Goal: Task Accomplishment & Management: Complete application form

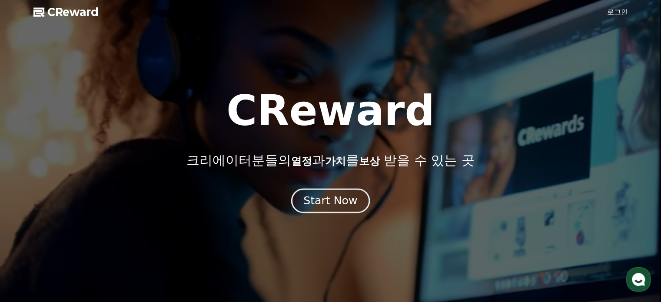
click at [337, 198] on div "Start Now" at bounding box center [331, 201] width 54 height 15
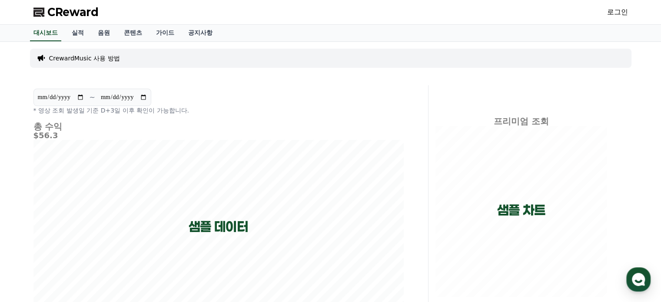
click at [611, 13] on link "로그인" at bounding box center [617, 12] width 21 height 10
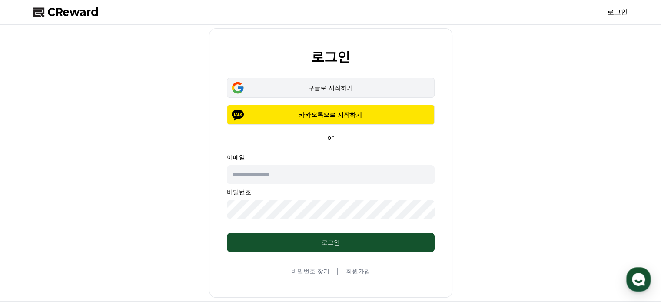
click at [323, 91] on div "구글로 시작하기" at bounding box center [331, 87] width 183 height 9
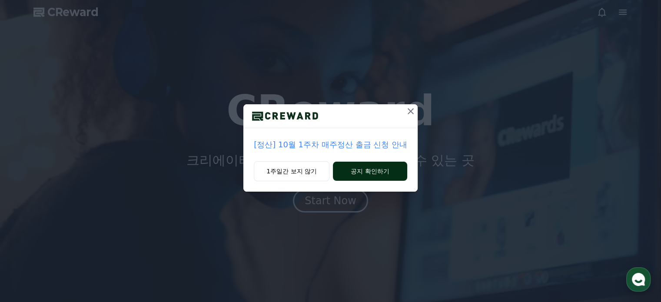
click at [382, 164] on button "공지 확인하기" at bounding box center [370, 171] width 74 height 19
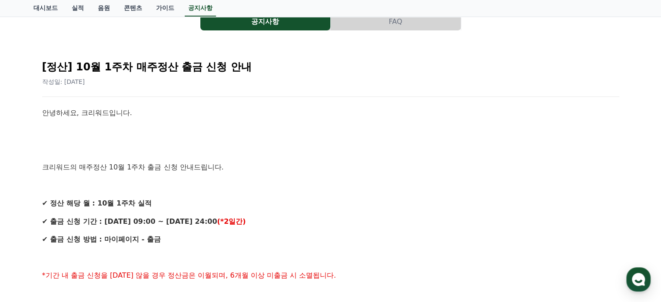
scroll to position [87, 0]
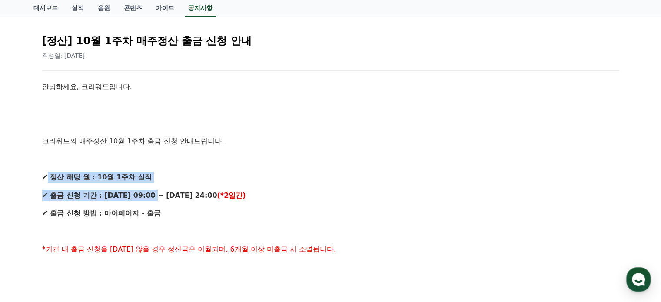
drag, startPoint x: 55, startPoint y: 175, endPoint x: 151, endPoint y: 188, distance: 97.4
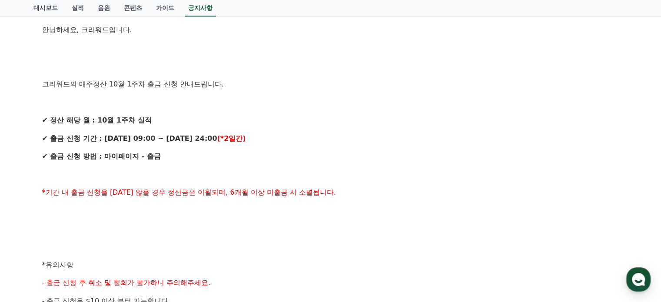
scroll to position [174, 0]
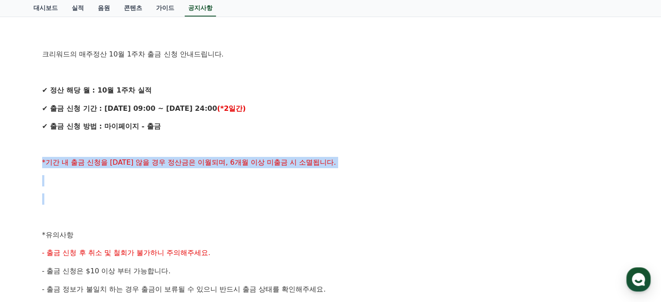
drag, startPoint x: 71, startPoint y: 163, endPoint x: 346, endPoint y: 207, distance: 278.4
click at [342, 201] on div "[정산] 10월 1주차 매주정산 출금 신청 안내 작성일: 2025-10-08 안녕하세요, 크리워드입니다. 크리워드의 매주정산 10월 1주차 출…" at bounding box center [330, 229] width 595 height 597
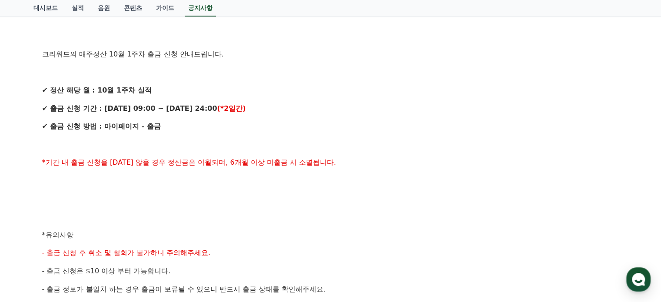
click at [381, 225] on div "안녕하세요, 크리워드입니다. 크리워드의 매주정산 10월 1주차 출금 신청 안내드립니다. ✔ 정산 해당 월 : 10월 1주차 실적 ✔ 출금 신청…" at bounding box center [330, 244] width 577 height 500
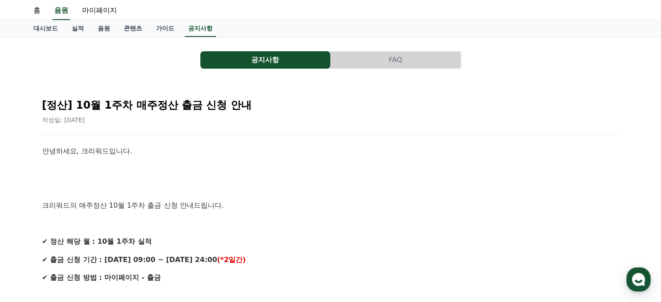
scroll to position [0, 0]
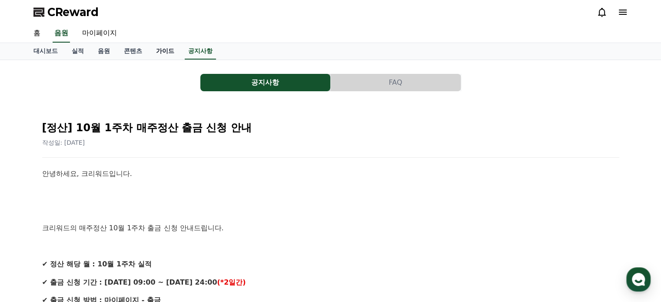
click at [162, 52] on link "가이드" at bounding box center [165, 51] width 32 height 17
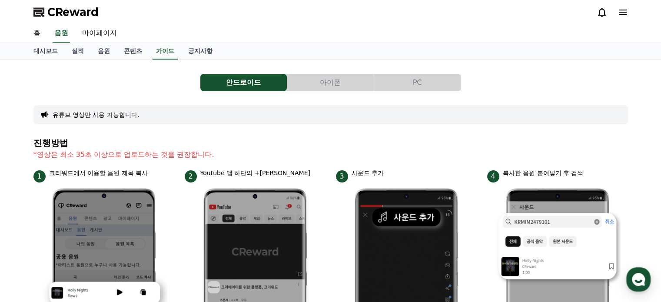
scroll to position [43, 0]
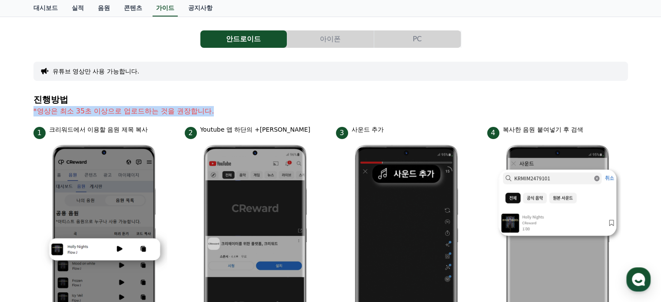
drag, startPoint x: 24, startPoint y: 112, endPoint x: 253, endPoint y: 113, distance: 228.7
click at [302, 110] on p "*영상은 최소 35초 이상으로 업로드하는 것을 권장합니다." at bounding box center [330, 111] width 595 height 10
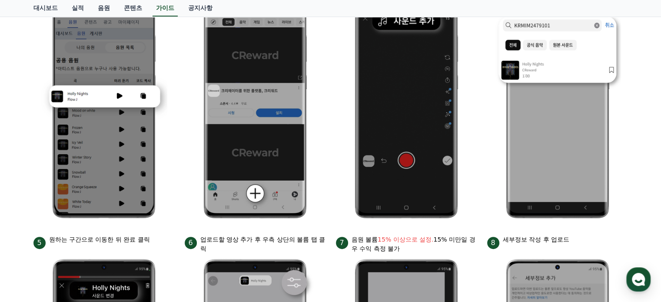
scroll to position [0, 0]
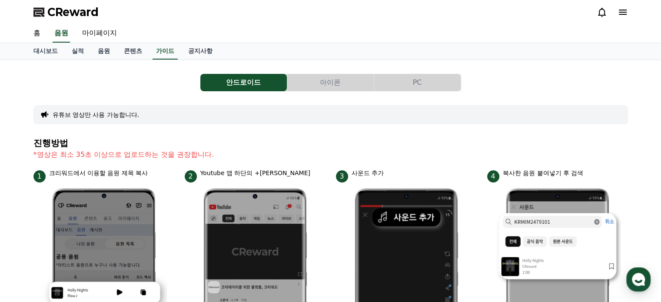
click at [96, 114] on button "유튜브 영상만 사용 가능합니다." at bounding box center [96, 114] width 87 height 9
click at [167, 50] on link "가이드" at bounding box center [165, 51] width 25 height 17
click at [126, 49] on link "콘텐츠" at bounding box center [133, 51] width 32 height 17
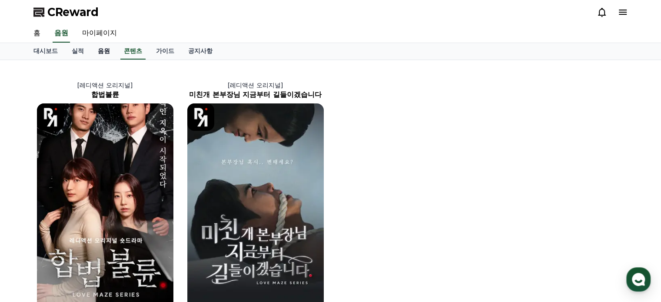
click at [101, 48] on link "음원" at bounding box center [104, 51] width 26 height 17
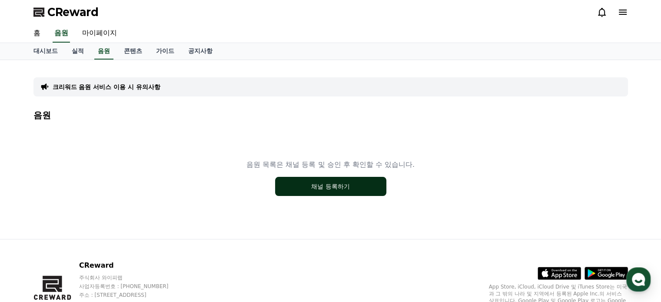
click at [324, 182] on button "채널 등록하기" at bounding box center [330, 186] width 111 height 19
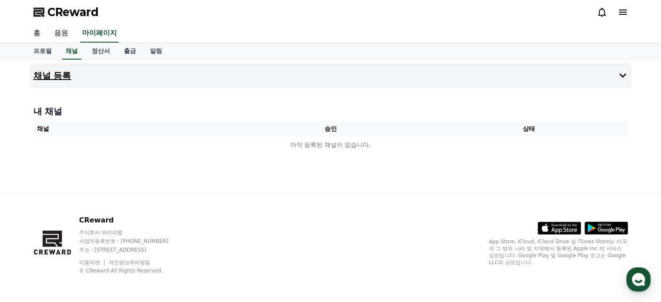
click at [55, 71] on h4 "채널 등록" at bounding box center [52, 76] width 38 height 10
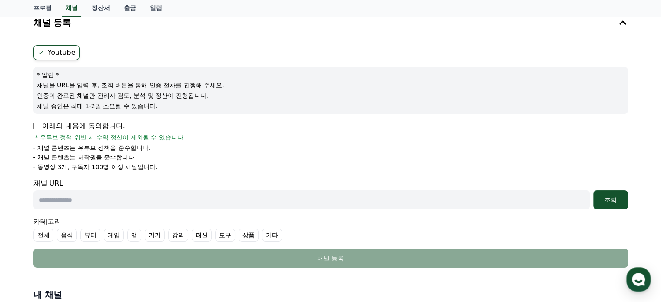
scroll to position [130, 0]
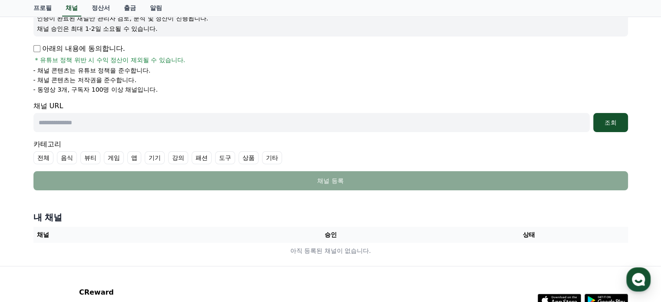
click at [63, 123] on input "text" at bounding box center [311, 122] width 557 height 19
paste input "**********"
click at [608, 124] on div "조회" at bounding box center [611, 122] width 28 height 9
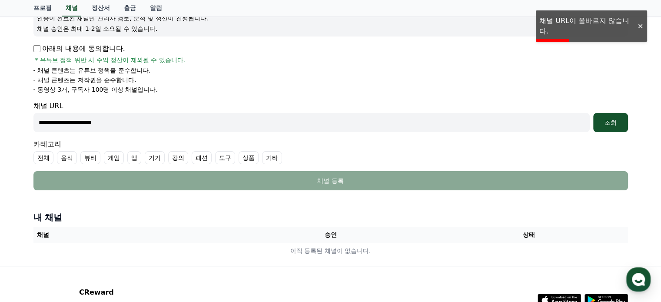
click at [372, 122] on input "**********" at bounding box center [311, 122] width 557 height 19
drag, startPoint x: 271, startPoint y: 118, endPoint x: 0, endPoint y: 118, distance: 270.9
click at [0, 117] on div "**********" at bounding box center [330, 98] width 661 height 337
paste input "**********"
type input "**********"
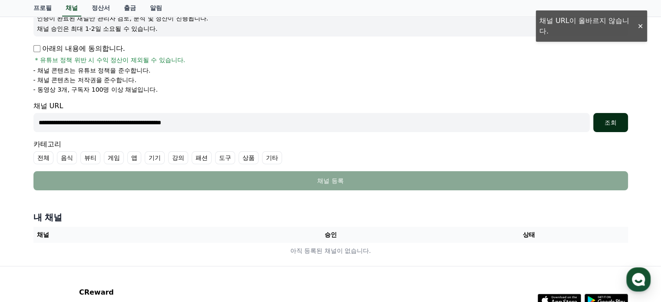
click at [621, 123] on div "조회" at bounding box center [611, 122] width 28 height 9
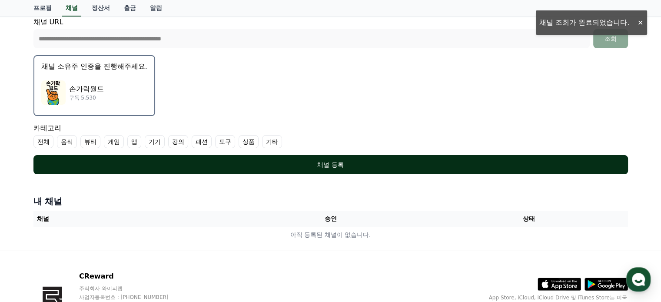
scroll to position [261, 0]
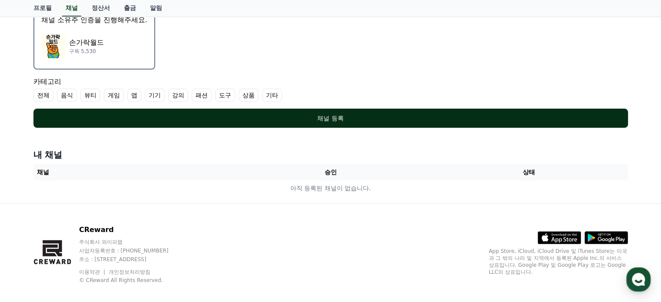
click at [365, 124] on button "채널 등록" at bounding box center [330, 118] width 595 height 19
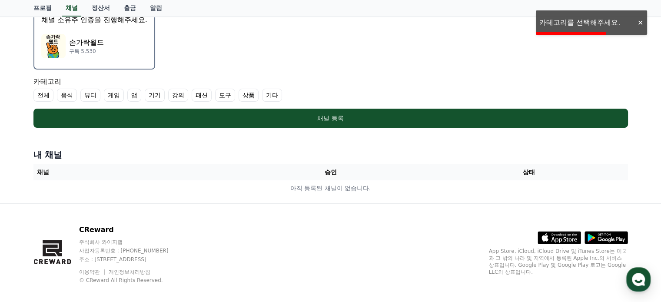
click at [46, 94] on label "전체" at bounding box center [43, 95] width 20 height 13
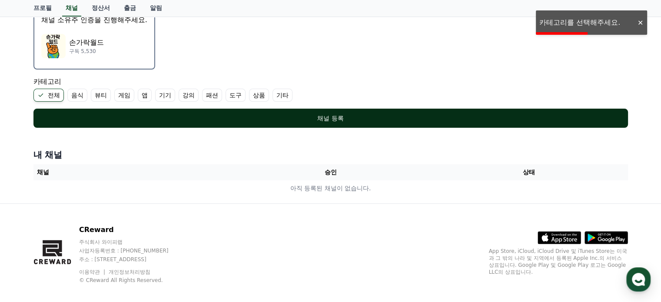
click at [341, 116] on div "채널 등록" at bounding box center [331, 118] width 560 height 9
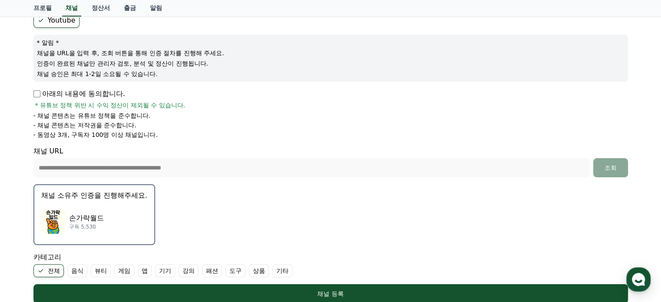
scroll to position [8, 0]
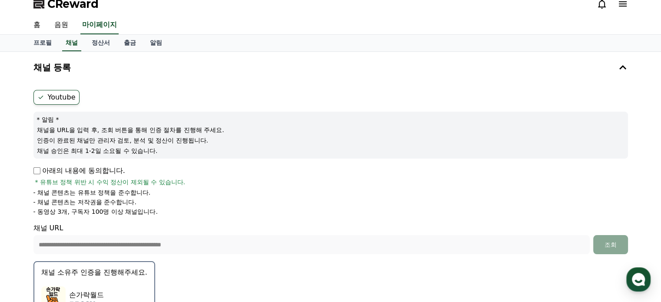
drag, startPoint x: 38, startPoint y: 132, endPoint x: 168, endPoint y: 139, distance: 129.8
click at [168, 139] on div "* 알림 * 채널을 URL을 입력 후, 조회 버튼을 통해 인증 절차를 진행해 주세요. 인증이 완료된 채널만 관리자 검토, 분석 및 정산이 진행…" at bounding box center [330, 135] width 595 height 47
click at [224, 137] on p "인증이 완료된 채널만 관리자 검토, 분석 및 정산이 진행됩니다." at bounding box center [331, 140] width 588 height 9
drag, startPoint x: 83, startPoint y: 129, endPoint x: 99, endPoint y: 130, distance: 15.7
click at [96, 130] on p "채널을 URL을 입력 후, 조회 버튼을 통해 인증 절차를 진행해 주세요." at bounding box center [331, 130] width 588 height 9
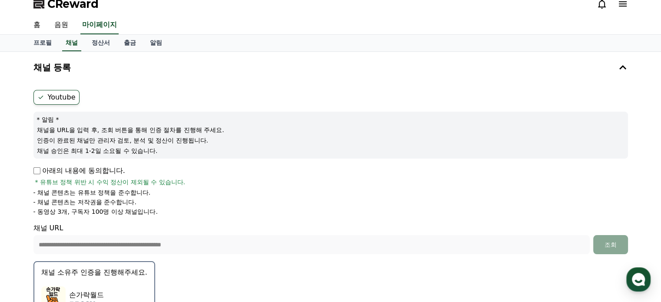
click at [103, 130] on p "채널을 URL을 입력 후, 조회 버튼을 통해 인증 절차를 진행해 주세요." at bounding box center [331, 130] width 588 height 9
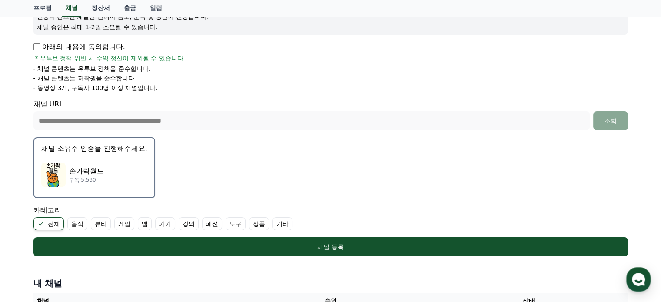
scroll to position [95, 0]
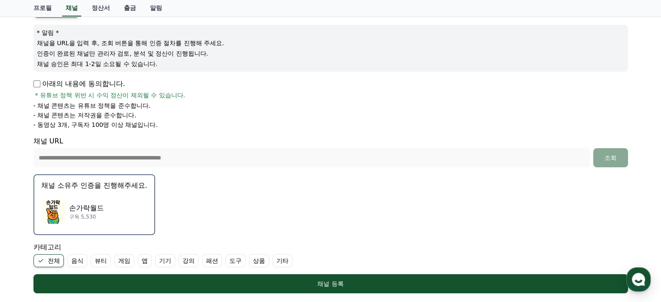
click at [69, 212] on p "손가락월드" at bounding box center [86, 208] width 35 height 10
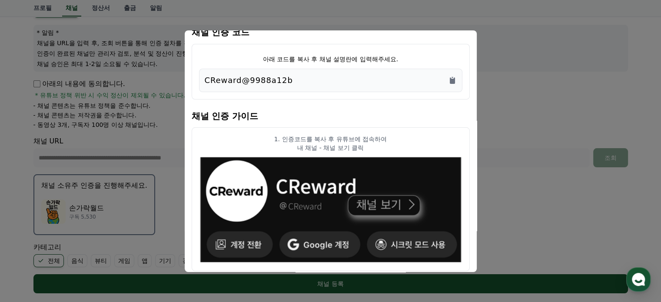
scroll to position [0, 0]
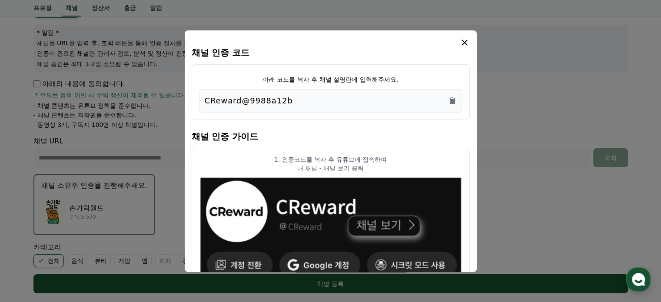
drag, startPoint x: 301, startPoint y: 102, endPoint x: 158, endPoint y: 99, distance: 142.7
click at [158, 297] on div "채널 인증 코드 아래 코드를 복사 후 채널 설명란에 입력해주세요. CReward@9988a12b 채널 인증 가이드 1. 인증코드를 복사 후 유…" at bounding box center [331, 297] width 602 height 0
click at [261, 99] on p "CReward@9988a12b" at bounding box center [249, 101] width 88 height 12
drag, startPoint x: 294, startPoint y: 100, endPoint x: 200, endPoint y: 97, distance: 94.0
click at [200, 97] on div "CReward@9988a12b" at bounding box center [331, 100] width 264 height 23
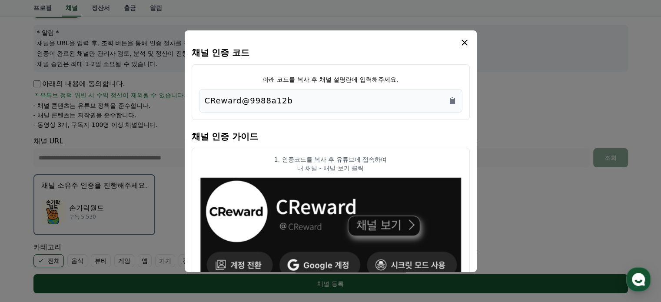
copy p "CReward@9988a12b"
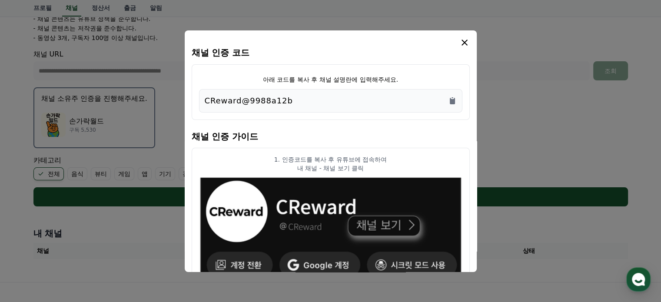
scroll to position [139, 0]
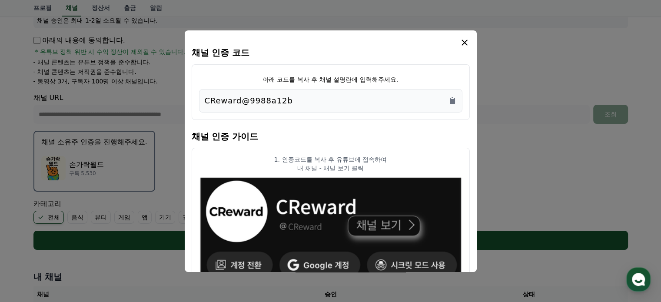
click at [464, 40] on icon "modal" at bounding box center [465, 42] width 10 height 10
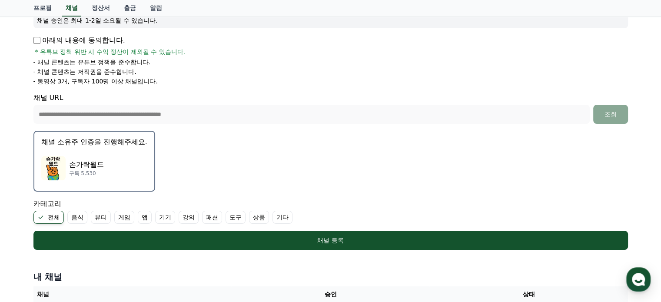
click at [527, 139] on form "**********" at bounding box center [330, 105] width 595 height 290
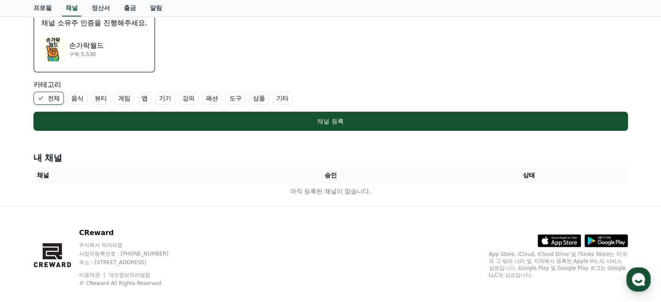
scroll to position [269, 0]
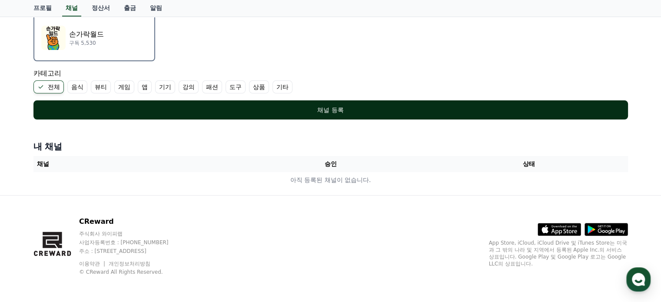
click at [343, 107] on div "채널 등록" at bounding box center [331, 110] width 560 height 9
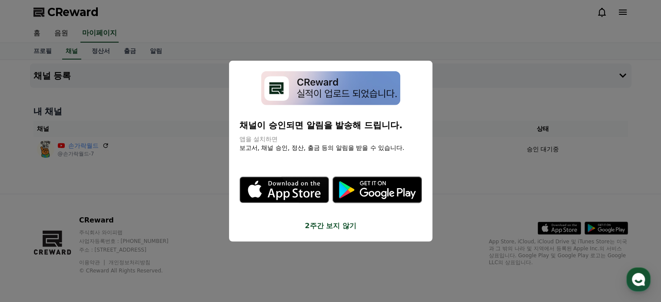
click at [339, 227] on button "2주간 보지 않기" at bounding box center [331, 226] width 183 height 10
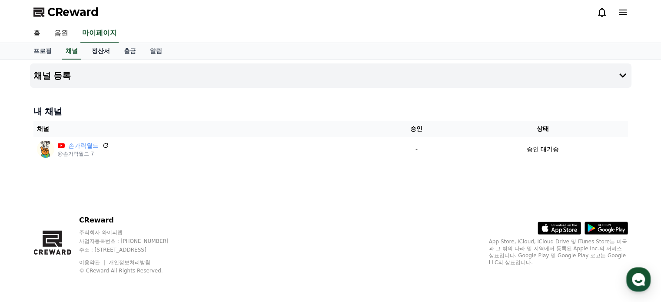
click at [97, 50] on link "정산서" at bounding box center [101, 51] width 32 height 17
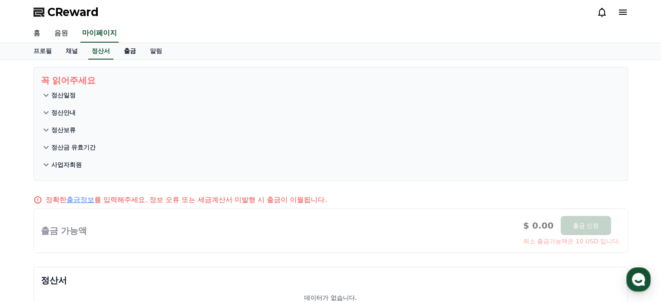
click at [127, 52] on link "출금" at bounding box center [130, 51] width 26 height 17
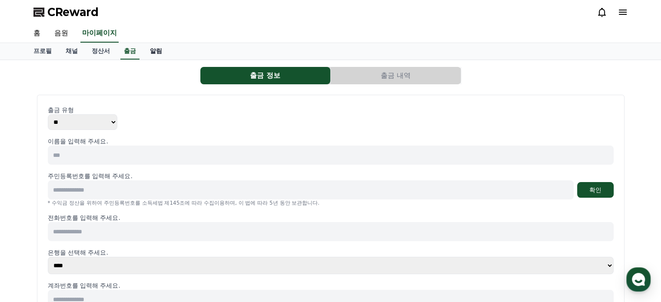
click at [157, 53] on link "알림" at bounding box center [156, 51] width 26 height 17
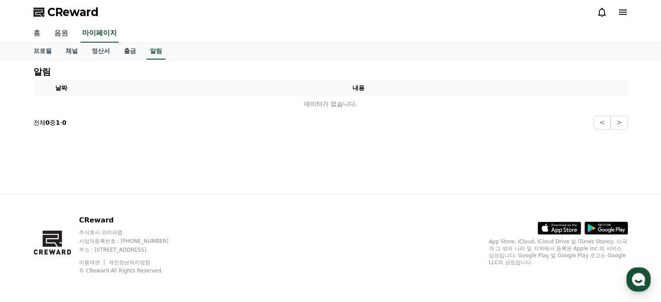
click at [37, 36] on link "홈" at bounding box center [37, 33] width 21 height 18
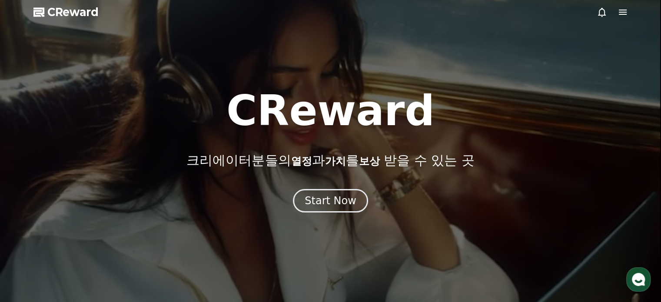
click at [625, 13] on icon at bounding box center [623, 12] width 10 height 10
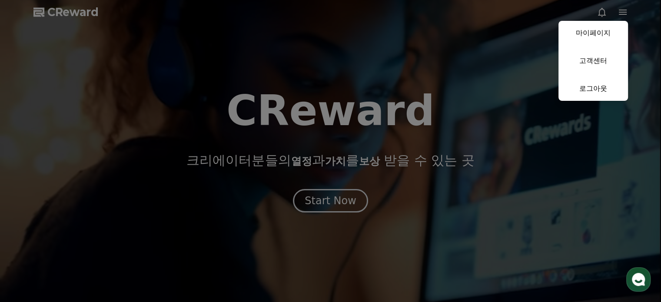
click at [330, 197] on button "close" at bounding box center [330, 151] width 661 height 302
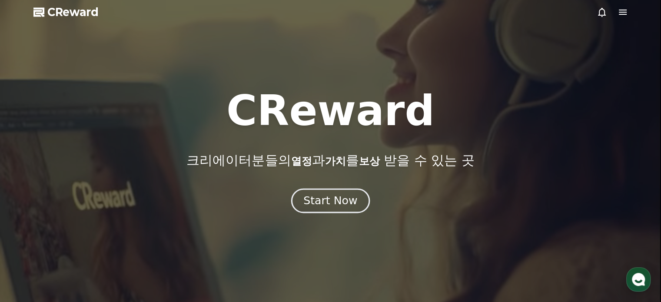
click at [339, 200] on div "Start Now" at bounding box center [331, 201] width 54 height 15
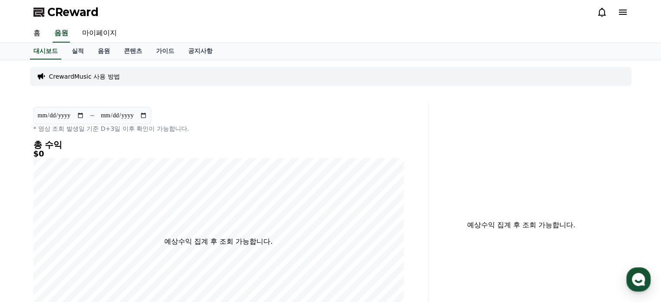
click at [78, 74] on p "CrewardMusic 사용 방법" at bounding box center [84, 76] width 71 height 9
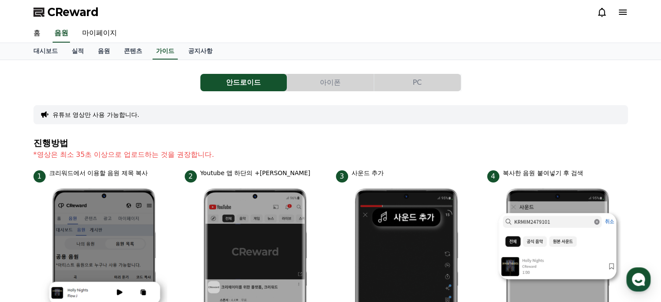
click at [410, 80] on button "PC" at bounding box center [417, 82] width 87 height 17
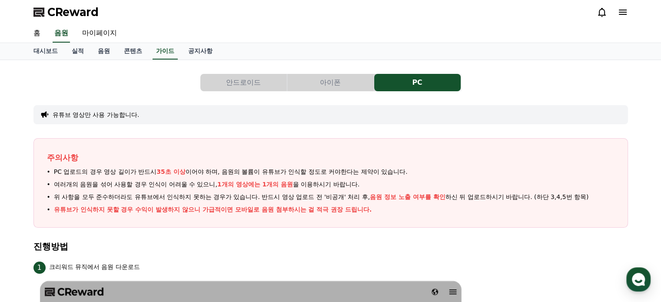
drag, startPoint x: 47, startPoint y: 171, endPoint x: 197, endPoint y: 169, distance: 150.5
click at [197, 169] on div "주의사항 PC 업로드의 경우 영상 길이가 반드시 35초 이상 이어야 하며, 음원의 볼륨이 유튜브가 인식할 정도로 커야한다는 제약이 있습니다. …" at bounding box center [330, 183] width 595 height 90
click at [285, 158] on p "주의사항" at bounding box center [331, 158] width 568 height 12
click at [78, 53] on link "실적" at bounding box center [78, 51] width 26 height 17
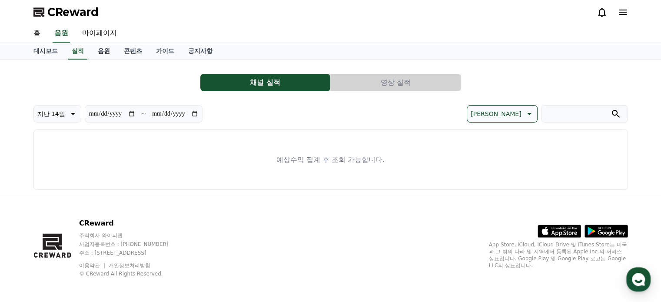
click at [100, 50] on link "음원" at bounding box center [104, 51] width 26 height 17
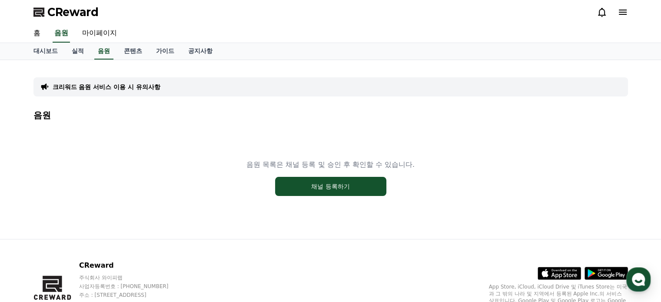
click at [132, 86] on p "크리워드 음원 서비스 이용 시 유의사항" at bounding box center [107, 87] width 108 height 9
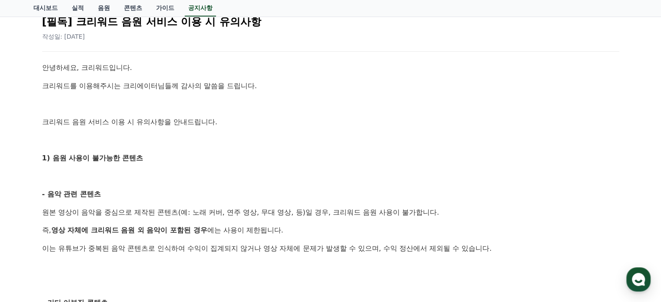
scroll to position [174, 0]
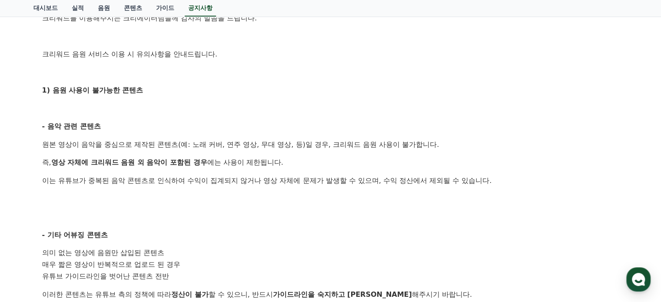
drag, startPoint x: 56, startPoint y: 144, endPoint x: 247, endPoint y: 142, distance: 191.4
click at [230, 142] on p "원본 영상이 음악을 중심으로 제작된 콘텐츠(예: 노래 커버, 연주 영상, 무대 영상, 등)일 경우, 크리워드 음원 사용이 불가합니다." at bounding box center [330, 144] width 577 height 11
click at [152, 208] on div "안녕하세요, 크리워드입니다. 크리워드를 이용해주시는 크리에이터님들께 감사의 말씀을 드립니다. 크리워드 음원 서비스 이용 시 유의사항을 안내드립…" at bounding box center [330, 282] width 577 height 577
drag, startPoint x: 52, startPoint y: 147, endPoint x: 137, endPoint y: 147, distance: 84.8
click at [137, 147] on p "원본 영상이 음악을 중심으로 제작된 콘텐츠(예: 노래 커버, 연주 영상, 무대 영상, 등)일 경우, 크리워드 음원 사용이 불가합니다." at bounding box center [330, 144] width 577 height 11
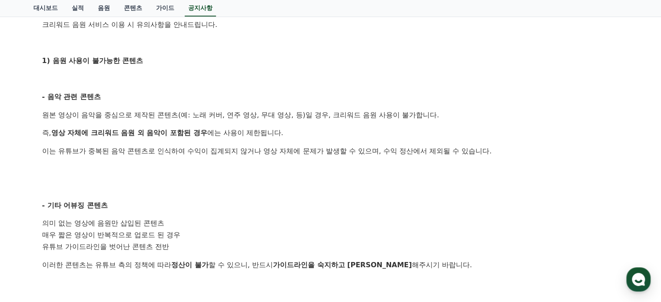
scroll to position [217, 0]
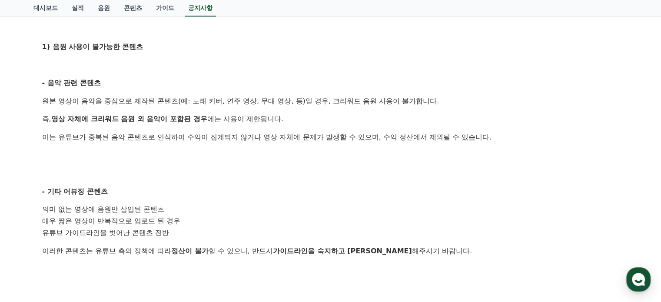
click at [239, 163] on div "안녕하세요, 크리워드입니다. 크리워드를 이용해주시는 크리에이터님들께 감사의 말씀을 드립니다. 크리워드 음원 서비스 이용 시 유의사항을 안내드립…" at bounding box center [330, 239] width 577 height 577
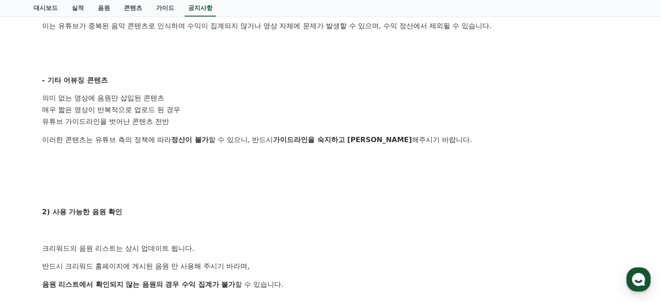
scroll to position [348, 0]
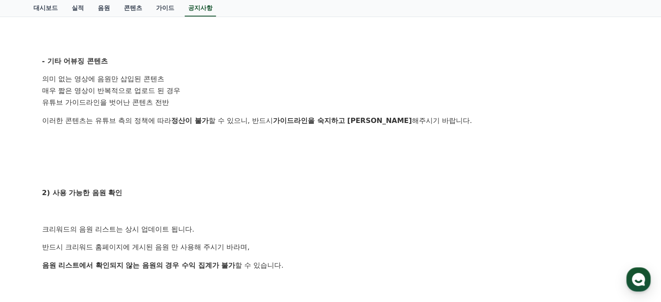
drag, startPoint x: 44, startPoint y: 80, endPoint x: 153, endPoint y: 77, distance: 108.8
click at [153, 77] on li "의미 없는 영상에 음원만 삽입된 콘텐츠" at bounding box center [330, 79] width 577 height 12
drag, startPoint x: 43, startPoint y: 88, endPoint x: 181, endPoint y: 93, distance: 137.9
click at [180, 91] on li "매우 짧은 영상이 반복적으로 업로드 된 경우" at bounding box center [330, 91] width 577 height 12
click at [157, 112] on div "안녕하세요, 크리워드입니다. 크리워드를 이용해주시는 크리에이터님들께 감사의 말씀을 드립니다. 크리워드 음원 서비스 이용 시 유의사항을 안내드립…" at bounding box center [330, 108] width 577 height 577
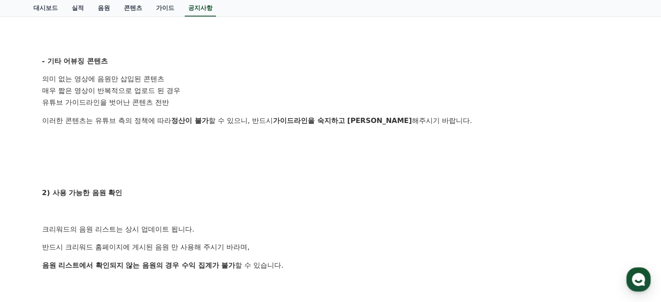
drag, startPoint x: 30, startPoint y: 118, endPoint x: 382, endPoint y: 142, distance: 352.6
click at [359, 123] on div "공지사항 FAQ [필독] 크리워드 음원 서비스 이용 시 유의사항 작성일: 2025-02-21 안녕하세요, 크리워드입니다. 크리워드를 이용해주시…" at bounding box center [331, 76] width 602 height 721
click at [388, 164] on div "안녕하세요, 크리워드입니다. 크리워드를 이용해주시는 크리에이터님들께 감사의 말씀을 드립니다. 크리워드 음원 서비스 이용 시 유의사항을 안내드립…" at bounding box center [330, 108] width 577 height 577
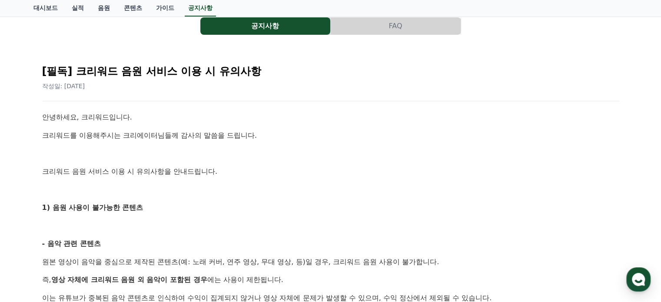
scroll to position [0, 0]
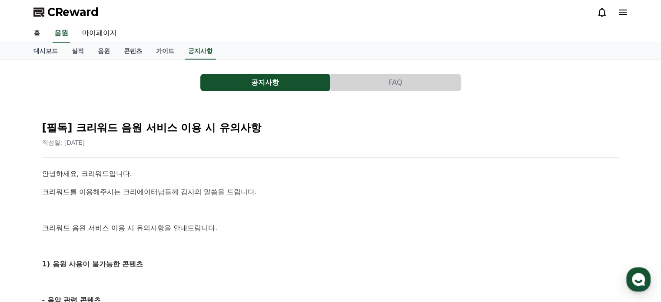
click at [366, 86] on button "FAQ" at bounding box center [396, 82] width 130 height 17
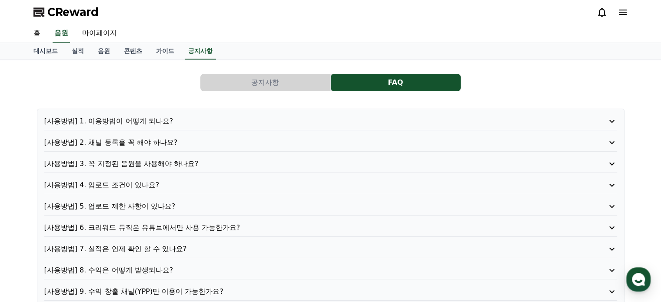
click at [136, 120] on p "[사용방법] 1. 이용방법이 어떻게 되나요?" at bounding box center [307, 121] width 527 height 10
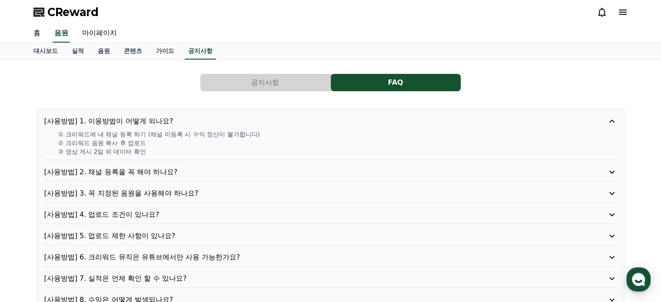
click at [136, 120] on p "[사용방법] 1. 이용방법이 어떻게 되나요?" at bounding box center [307, 121] width 527 height 10
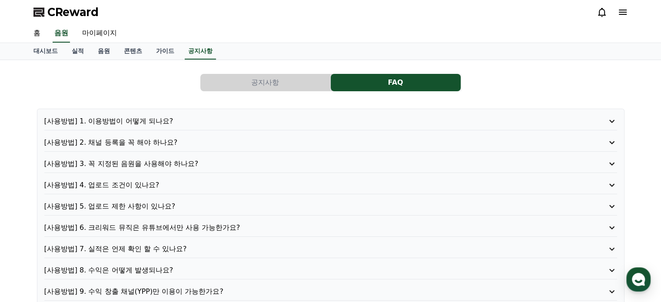
click at [136, 181] on p "[사용방법] 4. 업로드 조건이 있나요?" at bounding box center [307, 185] width 527 height 10
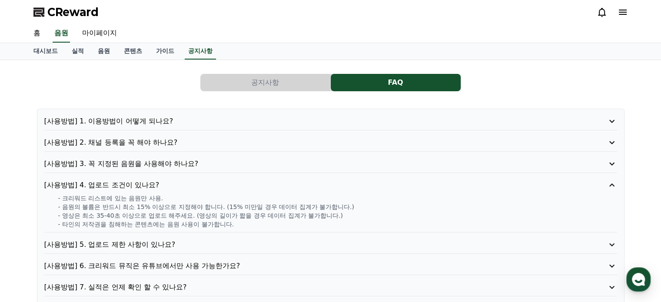
click at [136, 181] on p "[사용방법] 4. 업로드 조건이 있나요?" at bounding box center [307, 185] width 527 height 10
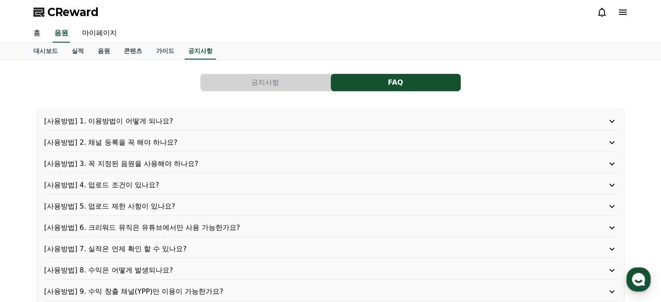
click at [134, 208] on p "[사용방법] 5. 업로드 제한 사항이 있나요?" at bounding box center [307, 206] width 527 height 10
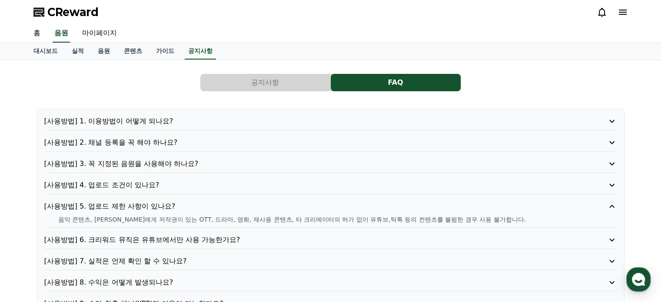
click at [134, 208] on p "[사용방법] 5. 업로드 제한 사항이 있나요?" at bounding box center [307, 206] width 527 height 10
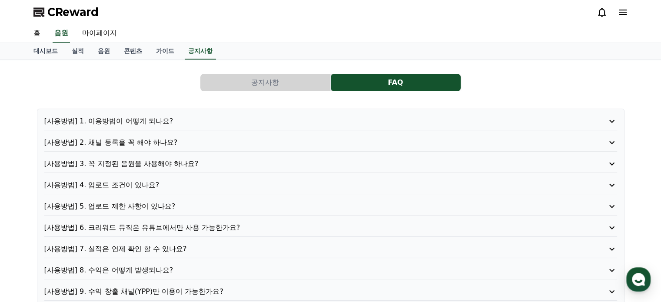
click at [121, 162] on p "[사용방법] 3. 꼭 지정된 음원을 사용해야 하나요?" at bounding box center [307, 164] width 527 height 10
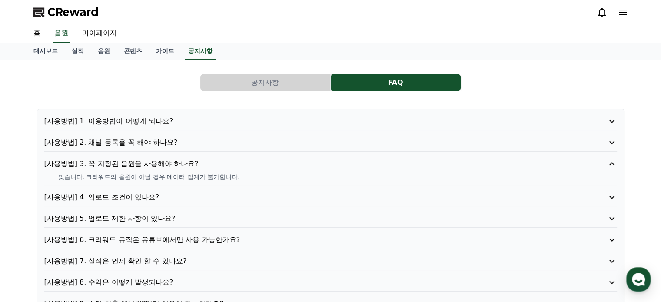
click at [121, 162] on p "[사용방법] 3. 꼭 지정된 음원을 사용해야 하나요?" at bounding box center [307, 164] width 527 height 10
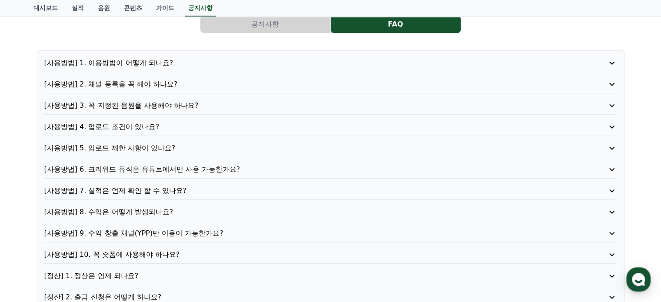
scroll to position [87, 0]
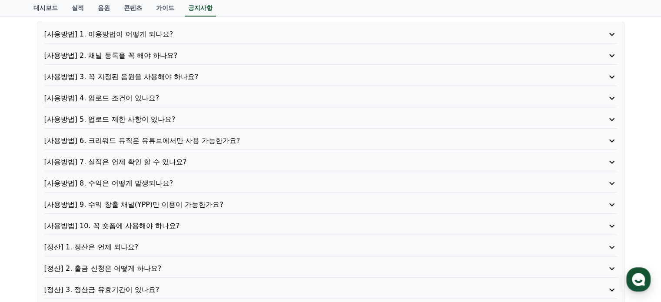
click at [167, 162] on p "[사용방법] 7. 실적은 언제 확인 할 수 있나요?" at bounding box center [307, 162] width 527 height 10
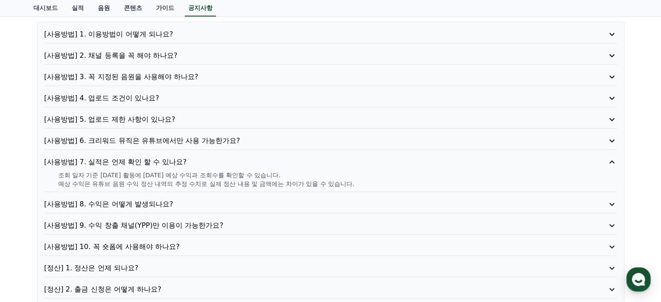
click at [167, 162] on p "[사용방법] 7. 실적은 언제 확인 할 수 있나요?" at bounding box center [307, 162] width 527 height 10
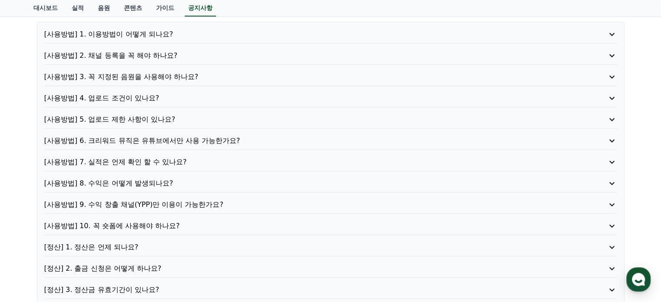
click at [160, 180] on p "[사용방법] 8. 수익은 어떻게 발생되나요?" at bounding box center [307, 183] width 527 height 10
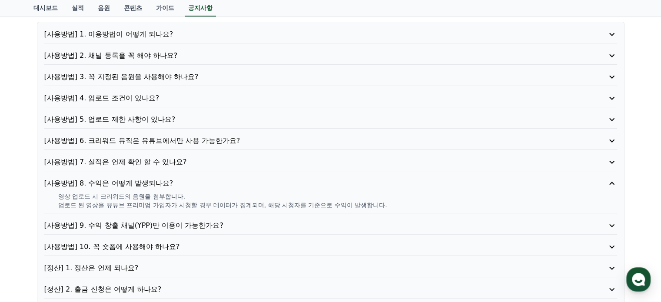
click at [158, 181] on p "[사용방법] 8. 수익은 어떻게 발생되나요?" at bounding box center [307, 183] width 527 height 10
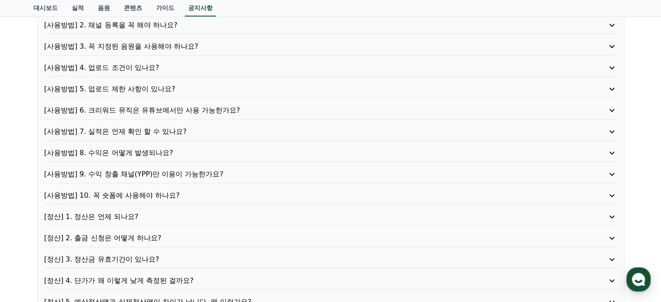
scroll to position [174, 0]
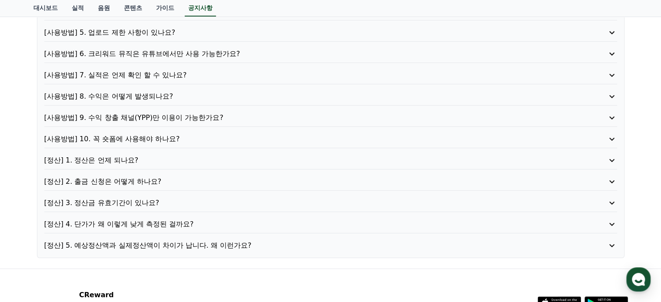
click at [179, 114] on p "[사용방법] 9. 수익 창출 채널(YPP)만 이용이 가능한가요?" at bounding box center [307, 118] width 527 height 10
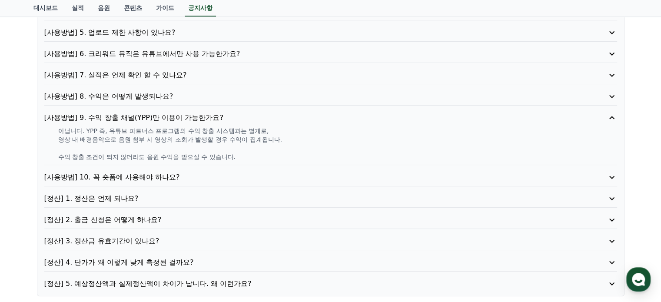
click at [179, 114] on p "[사용방법] 9. 수익 창출 채널(YPP)만 이용이 가능한가요?" at bounding box center [307, 118] width 527 height 10
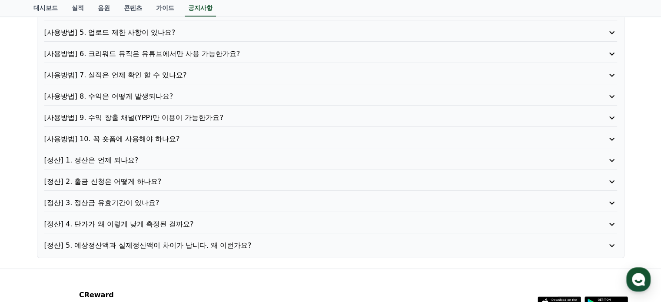
click at [167, 136] on p "[사용방법] 10. 꼭 숏폼에 사용해야 하나요?" at bounding box center [307, 139] width 527 height 10
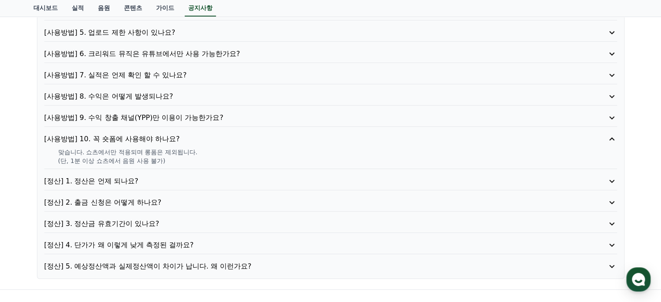
click at [167, 136] on p "[사용방법] 10. 꼭 숏폼에 사용해야 하나요?" at bounding box center [307, 139] width 527 height 10
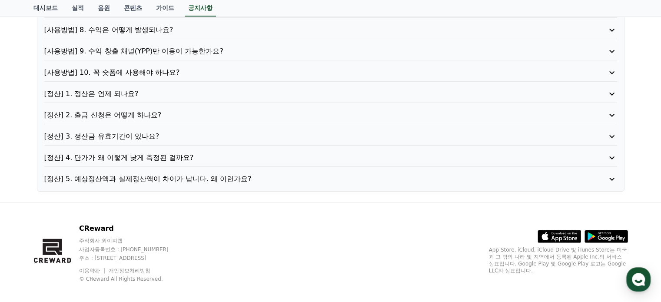
scroll to position [247, 0]
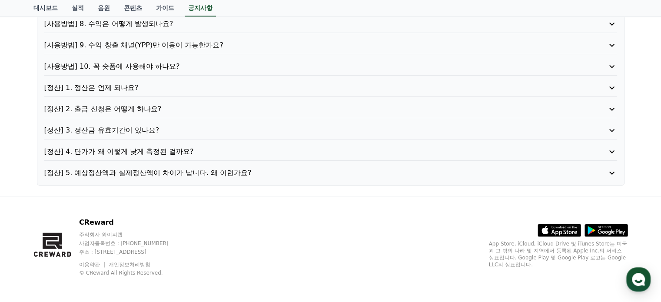
click at [120, 151] on p "[정산] 4. 단가가 왜 이렇게 낮게 측정된 걸까요?" at bounding box center [307, 152] width 527 height 10
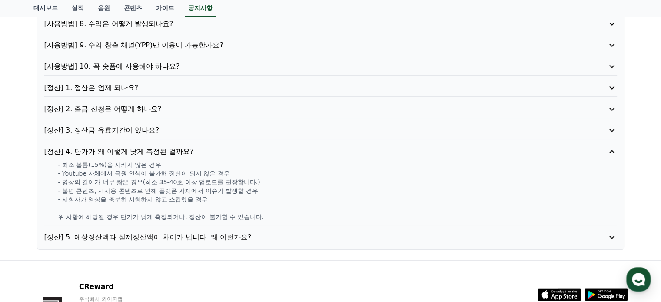
drag, startPoint x: 55, startPoint y: 165, endPoint x: 156, endPoint y: 167, distance: 100.9
click at [156, 167] on div "- 최소 볼륨(15%)을 지키지 않은 경우 - Youtube 자체에서 음원 인식이 불가해 정산이 되지 않은 경우 - 영상의 길이가 너무 짧은 …" at bounding box center [330, 190] width 573 height 61
click at [111, 179] on p "- 영상의 길이가 너무 짧은 경우(최소 35-40초 이상 업로드를 권장합니다.)" at bounding box center [337, 182] width 559 height 9
drag, startPoint x: 82, startPoint y: 168, endPoint x: 240, endPoint y: 173, distance: 157.9
click at [240, 173] on p "- Youtube 자체에서 음원 인식이 불가해 정산이 되지 않은 경우" at bounding box center [337, 173] width 559 height 9
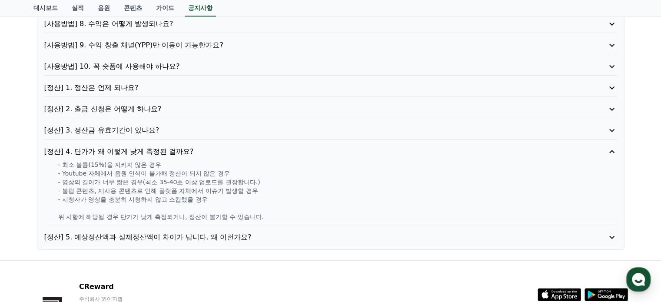
drag, startPoint x: 317, startPoint y: 186, endPoint x: 254, endPoint y: 189, distance: 62.3
click at [313, 187] on p "- 불펌 콘텐츠, 재사용 콘텐츠로 인해 플랫폼 자체에서 이슈가 발생할 경우" at bounding box center [337, 191] width 559 height 9
drag, startPoint x: 66, startPoint y: 182, endPoint x: 171, endPoint y: 185, distance: 105.7
click at [171, 185] on div "- 최소 볼륨(15%)을 지키지 않은 경우 - Youtube 자체에서 음원 인식이 불가해 정산이 되지 않은 경우 - 영상의 길이가 너무 짧은 …" at bounding box center [330, 190] width 573 height 61
drag, startPoint x: 139, startPoint y: 199, endPoint x: 176, endPoint y: 199, distance: 37.0
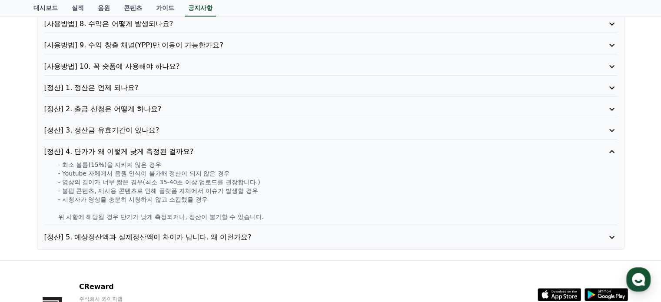
click at [141, 199] on p "- 시청자가 영상을 충분히 시청하지 않고 스킵했을 경우" at bounding box center [337, 199] width 559 height 9
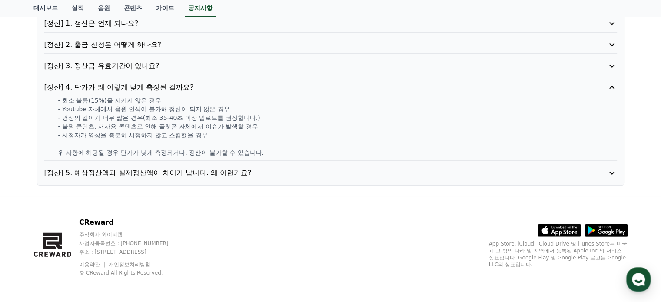
click at [200, 168] on p "[정산] 5. 예상정산액과 실제정산액이 차이가 납니다. 왜 이런가요?" at bounding box center [307, 173] width 527 height 10
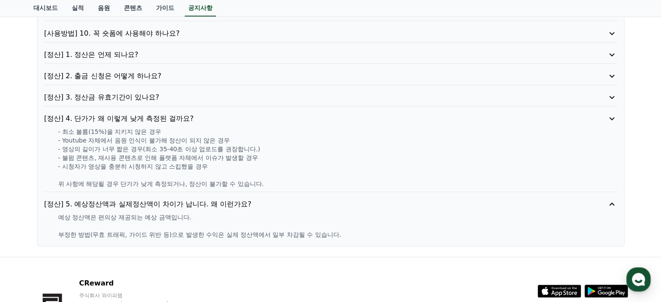
scroll to position [276, 0]
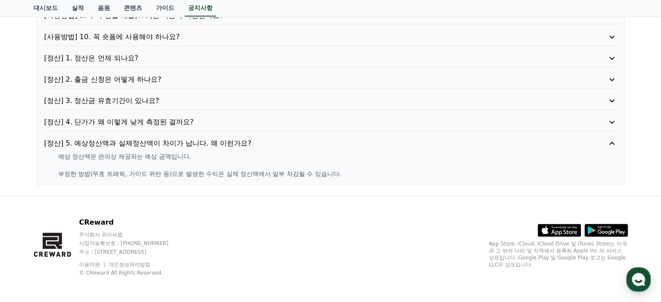
drag, startPoint x: 69, startPoint y: 154, endPoint x: 221, endPoint y: 174, distance: 153.4
click at [198, 174] on div "예상 정산액은 편의상 제공되는 예상 금액입니다. 부정한 방법(무효 트래픽, 가이드 위반 등)으로 발생한 수익은 실제 정산액에서 일부 차감될 수…" at bounding box center [330, 165] width 573 height 26
click at [264, 177] on div "[사용방법] 1. 이용방법이 어떻게 되나요? [사용방법] 2. 채널 등록을 꼭 해야 하나요? [사용방법] 3. 꼭 지정된 음원을 사용해야 하나…" at bounding box center [331, 9] width 588 height 353
drag, startPoint x: 329, startPoint y: 175, endPoint x: 365, endPoint y: 175, distance: 36.1
click at [341, 175] on p "부정한 방법(무효 트래픽, 가이드 위반 등)으로 발생한 수익은 실제 정산액에서 일부 차감될 수 있습니다." at bounding box center [337, 174] width 559 height 9
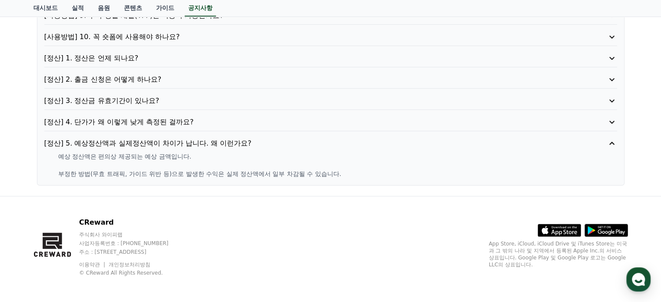
click at [405, 170] on p "부정한 방법(무효 트래픽, 가이드 위반 등)으로 발생한 수익은 실제 정산액에서 일부 차감될 수 있습니다." at bounding box center [337, 174] width 559 height 9
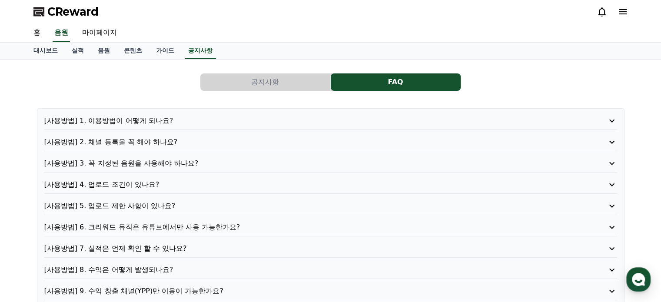
scroll to position [0, 0]
click at [167, 50] on link "가이드" at bounding box center [165, 51] width 32 height 17
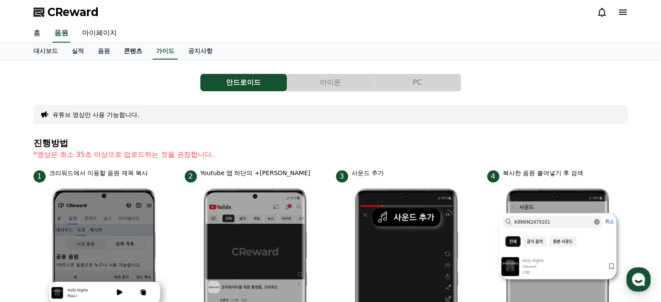
click at [124, 50] on link "콘텐츠" at bounding box center [133, 51] width 32 height 17
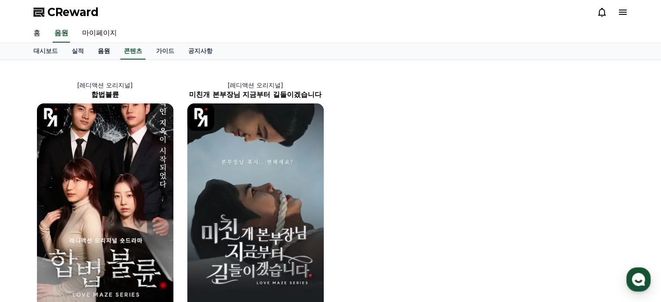
click at [102, 50] on link "음원" at bounding box center [104, 51] width 26 height 17
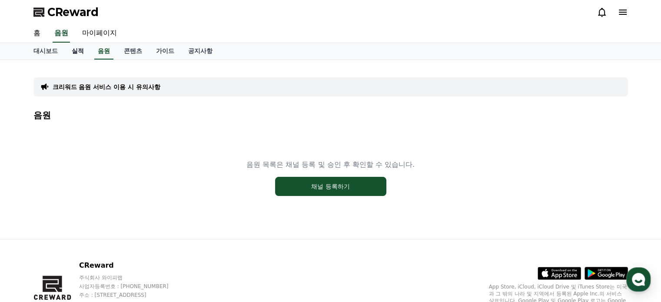
click at [82, 50] on link "실적" at bounding box center [78, 51] width 26 height 17
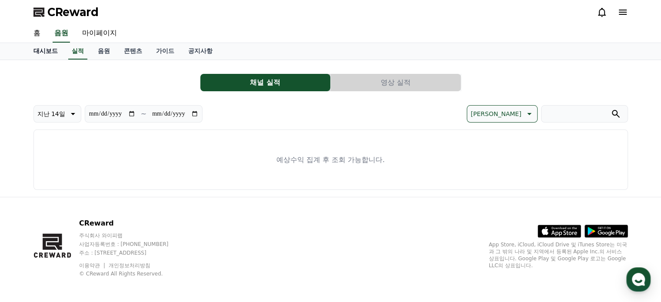
click at [40, 54] on link "대시보드" at bounding box center [46, 51] width 38 height 17
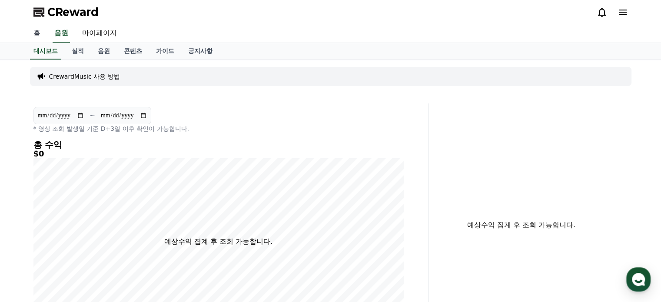
click at [37, 33] on link "홈" at bounding box center [37, 33] width 21 height 18
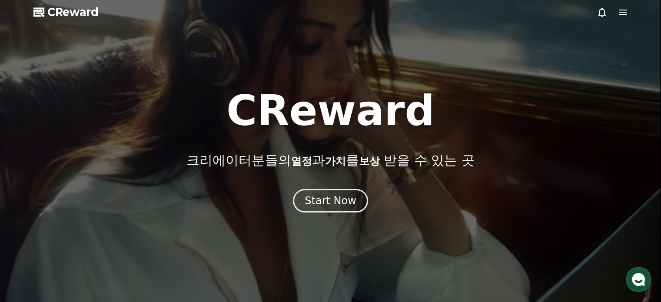
click at [70, 12] on span "CReward" at bounding box center [72, 12] width 51 height 14
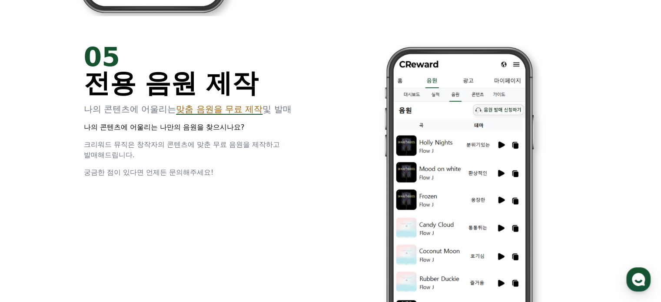
scroll to position [1957, 0]
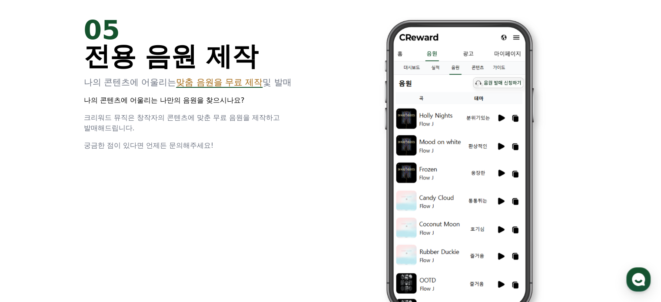
drag, startPoint x: 83, startPoint y: 118, endPoint x: 235, endPoint y: 137, distance: 152.5
click at [235, 137] on div "05 전용 음원 제작 나의 콘텐츠에 어울리는 맞춤 음원을 무료 제작 및 발매 나의 콘텐츠에 어울리는 나만의 음원을 찾으시나요? 크리워드 뮤직은…" at bounding box center [202, 84] width 237 height 134
click at [259, 153] on div "05 전용 음원 제작 나의 콘텐츠에 어울리는 맞춤 음원을 무료 제작 및 발매 나의 콘텐츠에 어울리는 나만의 음원을 찾으시나요? 크리워드 뮤직은…" at bounding box center [331, 166] width 522 height 327
drag, startPoint x: 210, startPoint y: 116, endPoint x: 264, endPoint y: 147, distance: 63.3
click at [264, 147] on div "05 전용 음원 제작 나의 콘텐츠에 어울리는 맞춤 음원을 무료 제작 및 발매 나의 콘텐츠에 어울리는 나만의 음원을 찾으시나요? 크리워드 뮤직은…" at bounding box center [202, 84] width 237 height 134
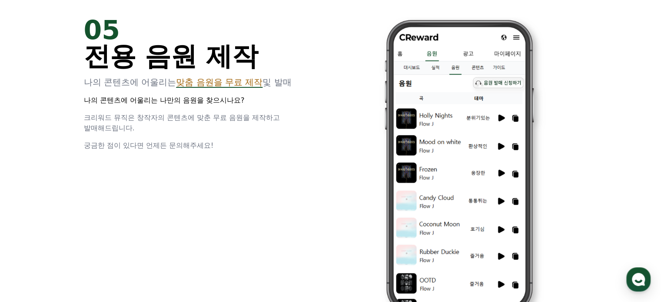
click at [254, 174] on div "05 전용 음원 제작 나의 콘텐츠에 어울리는 맞춤 음원을 무료 제작 및 발매 나의 콘텐츠에 어울리는 나만의 음원을 찾으시나요? 크리워드 뮤직은…" at bounding box center [331, 166] width 522 height 327
click at [257, 174] on div "05 전용 음원 제작 나의 콘텐츠에 어울리는 맞춤 음원을 무료 제작 및 발매 나의 콘텐츠에 어울리는 나만의 음원을 찾으시나요? 크리워드 뮤직은…" at bounding box center [331, 166] width 522 height 327
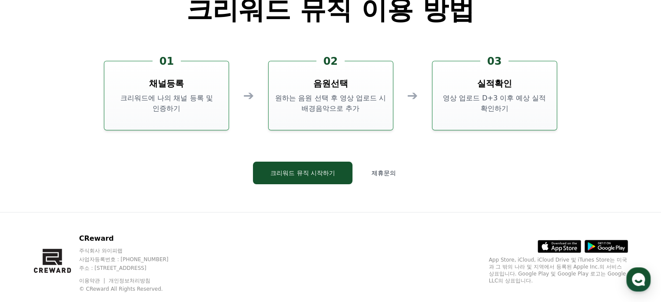
scroll to position [2356, 0]
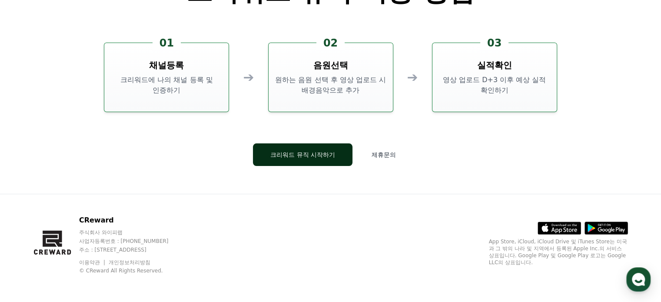
click at [321, 158] on button "크리워드 뮤직 시작하기" at bounding box center [303, 154] width 100 height 23
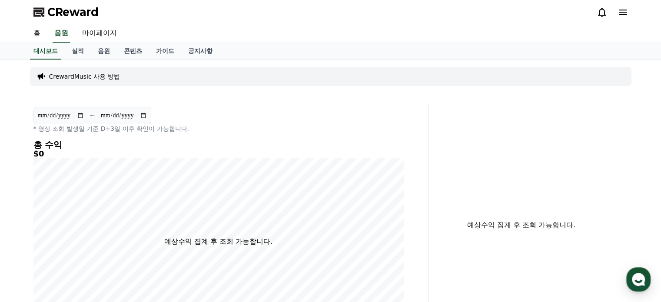
click at [621, 13] on icon at bounding box center [623, 12] width 10 height 10
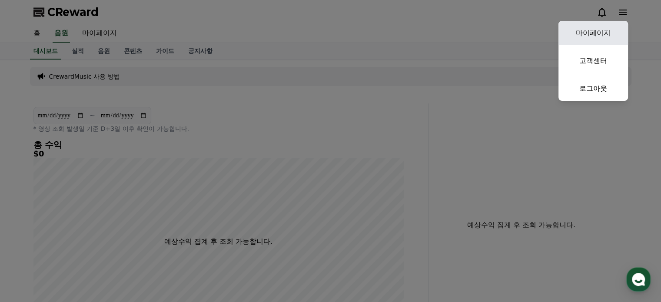
click at [602, 30] on link "마이페이지" at bounding box center [594, 33] width 70 height 24
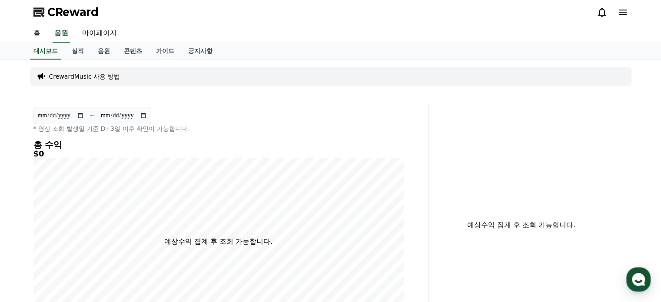
select select "**********"
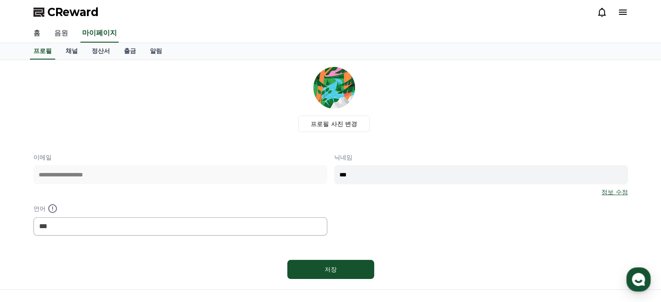
click at [61, 34] on link "음원" at bounding box center [61, 33] width 28 height 18
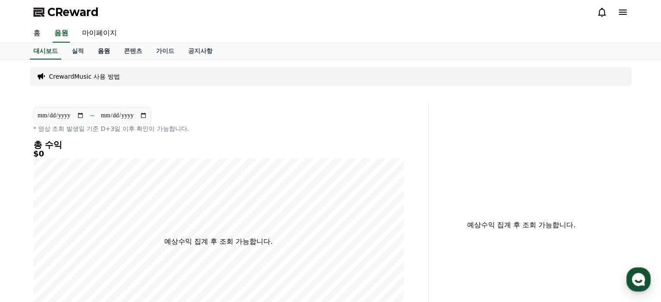
click at [106, 50] on link "음원" at bounding box center [104, 51] width 26 height 17
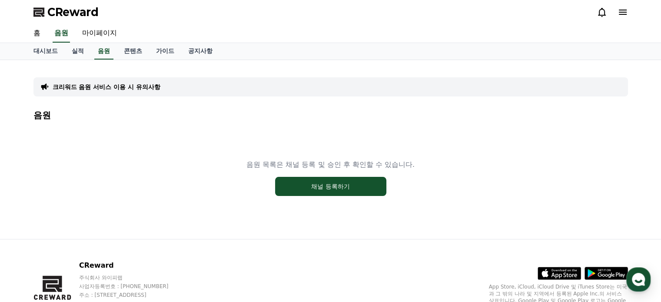
drag, startPoint x: 267, startPoint y: 163, endPoint x: 374, endPoint y: 164, distance: 107.9
click at [374, 164] on p "음원 목록은 채널 등록 및 승인 후 확인할 수 있습니다." at bounding box center [331, 165] width 168 height 10
click at [443, 174] on div "음원 목록은 채널 등록 및 승인 후 확인할 수 있습니다. 채널 등록하기" at bounding box center [330, 177] width 595 height 109
click at [349, 184] on button "채널 등록하기" at bounding box center [330, 186] width 111 height 19
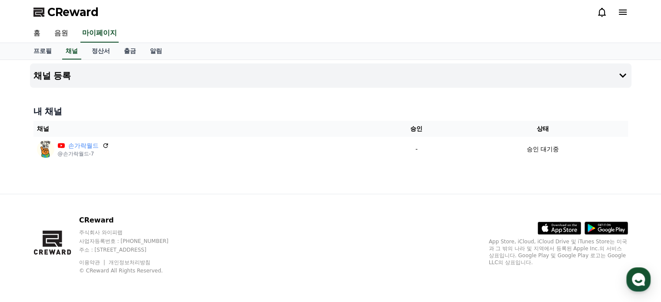
click at [431, 55] on div "프로필 채널 정산서 출금 알림" at bounding box center [331, 51] width 609 height 17
